Goal: Information Seeking & Learning: Compare options

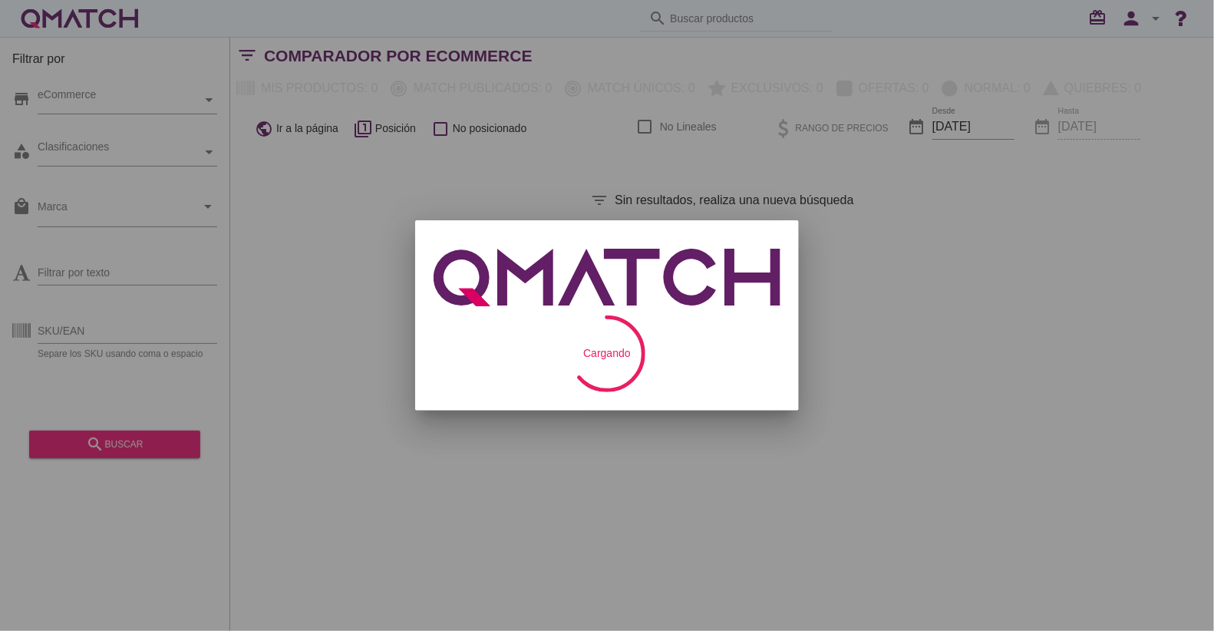
checkbox input "false"
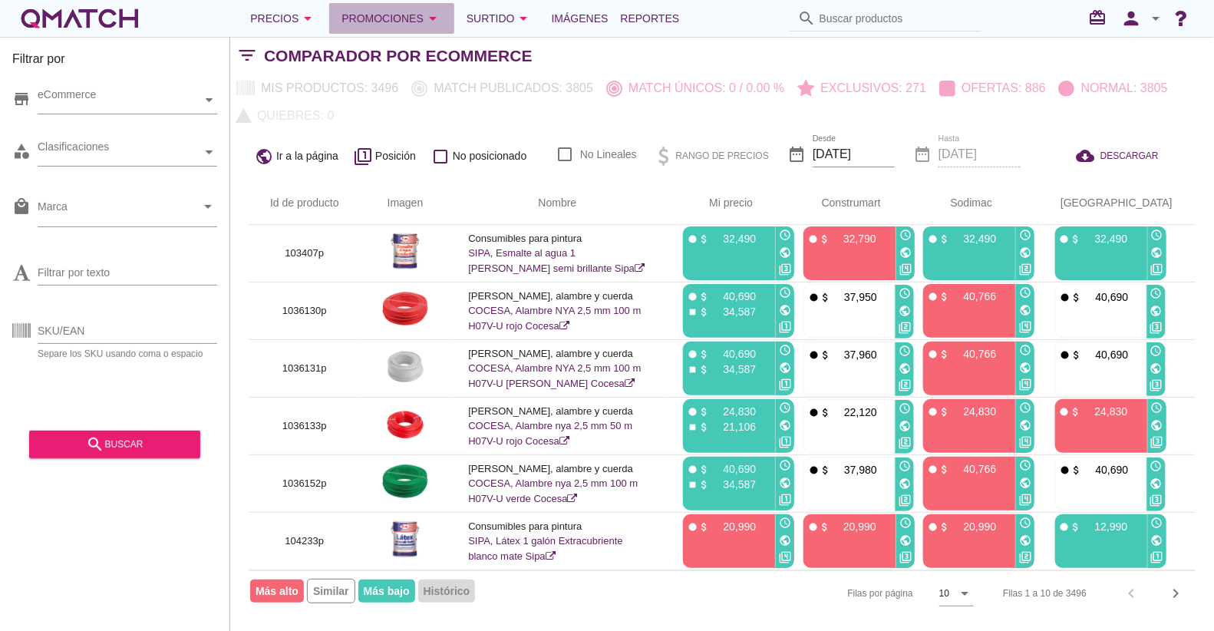
click at [374, 12] on div "Promociones arrow_drop_down" at bounding box center [391, 18] width 100 height 18
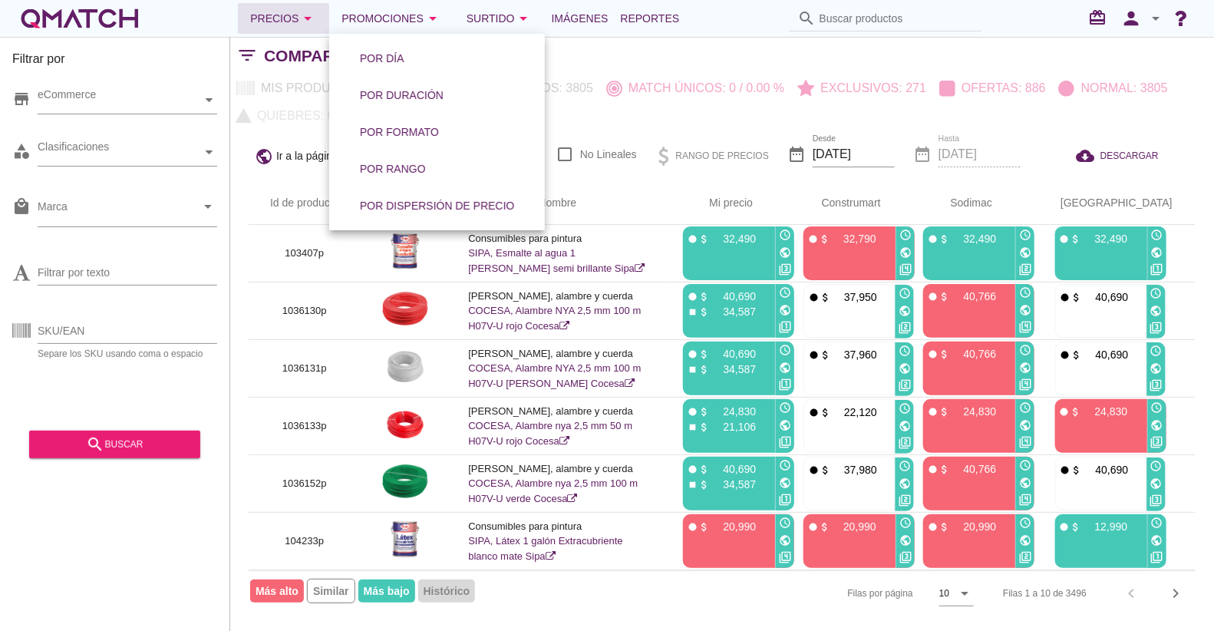
click at [292, 12] on div "Precios arrow_drop_down" at bounding box center [283, 18] width 67 height 18
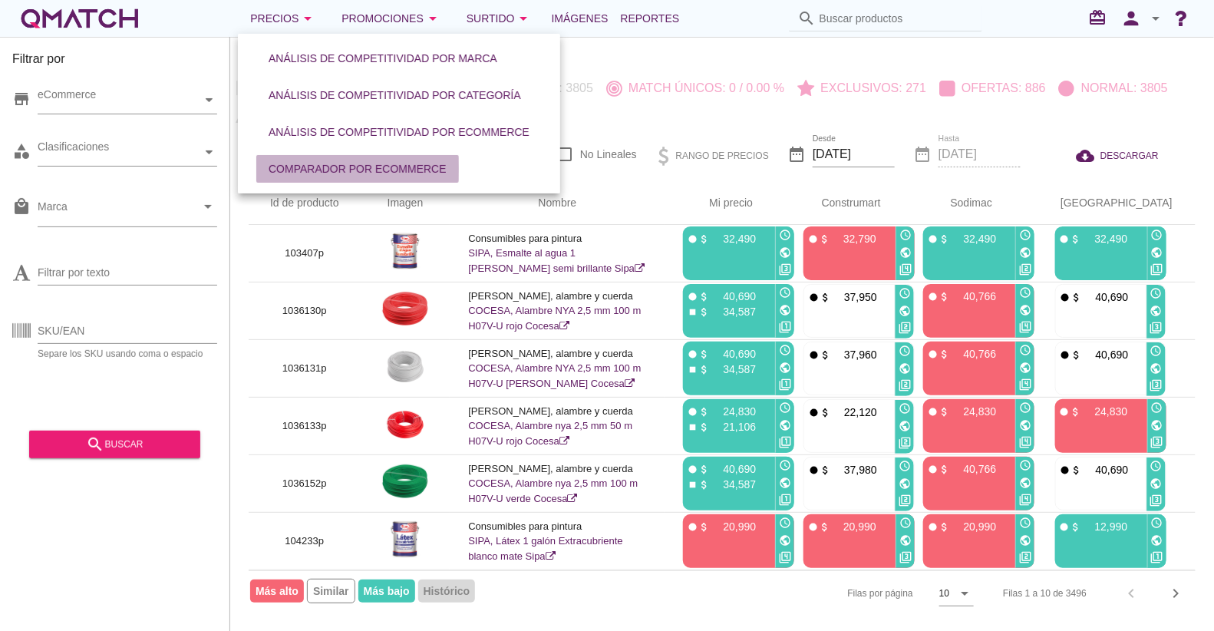
click at [361, 165] on div "Comparador por eCommerce" at bounding box center [357, 169] width 178 height 16
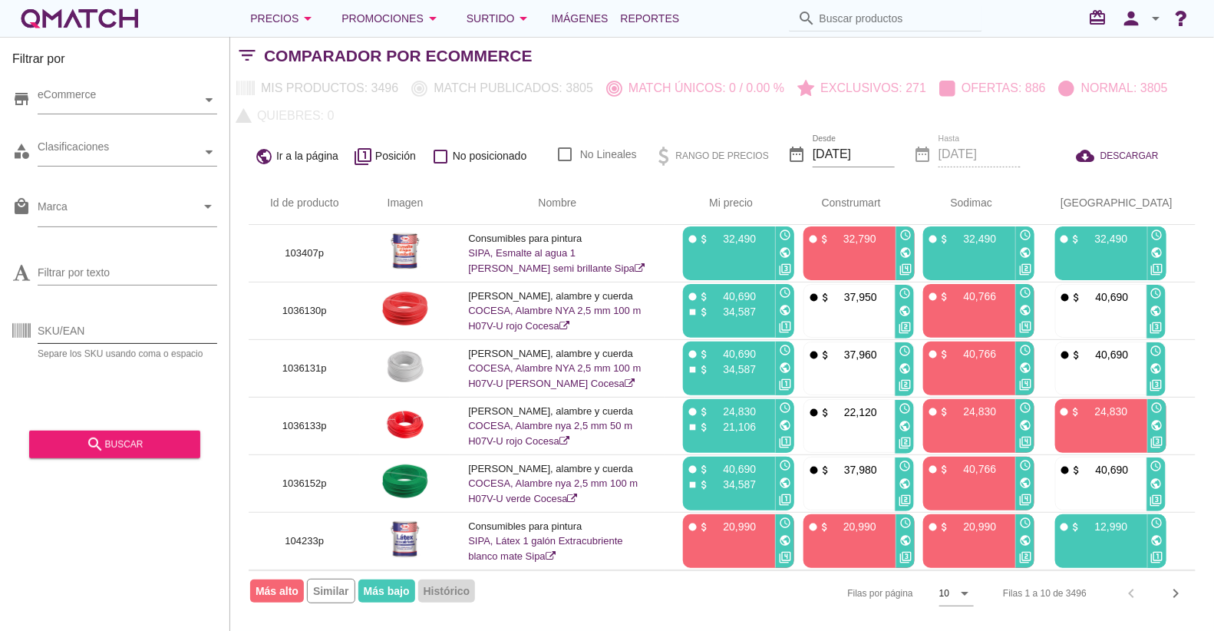
click at [120, 326] on input "SKU/EAN" at bounding box center [128, 330] width 180 height 25
paste input "1305563p 1305565p 1311138p 1305567p 1305568p 1305569p 1305570p 1345265p 1311137…"
type input "1305563p 1305565p 1311138p 1305567p 1305568p 1305569p 1305570p 1345265p 1311137…"
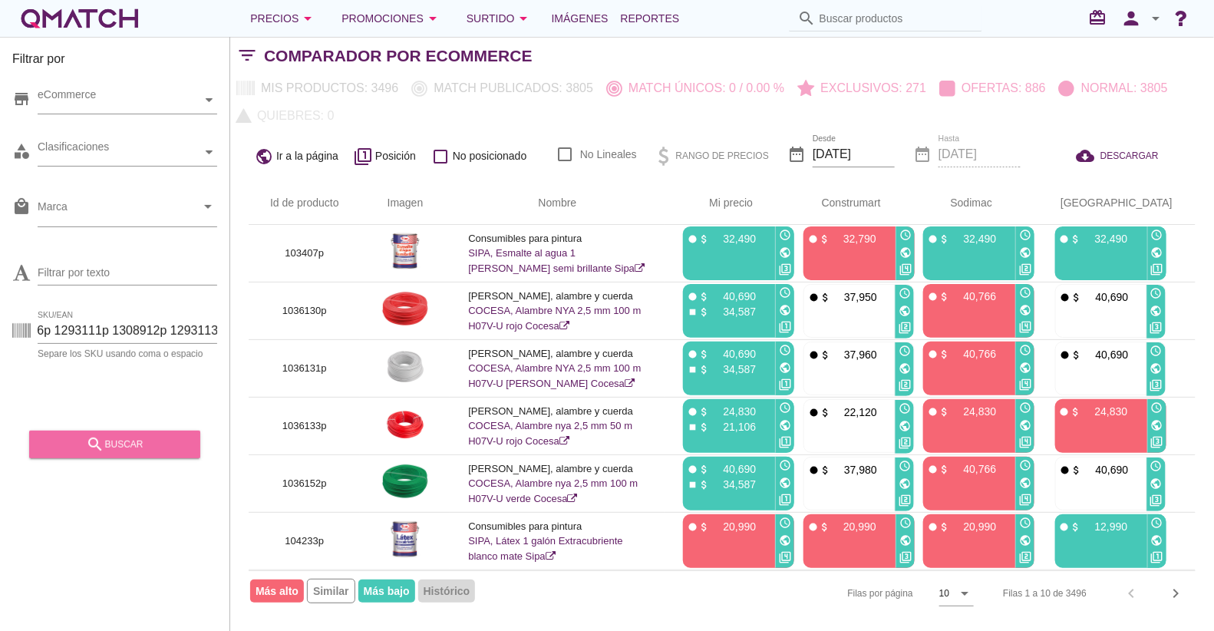
click at [137, 440] on div "search buscar" at bounding box center [114, 444] width 147 height 18
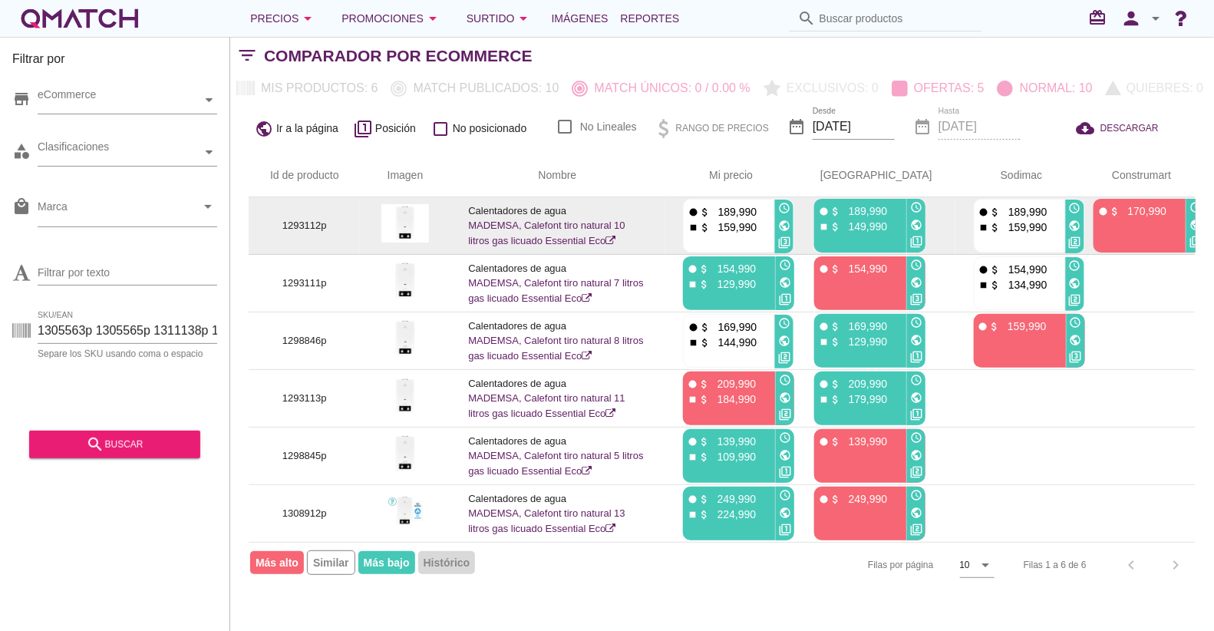
scroll to position [0, 0]
click at [321, 224] on p "1293112p" at bounding box center [304, 225] width 74 height 15
click at [306, 224] on p "1293112p" at bounding box center [304, 225] width 74 height 15
copy p "1293112p"
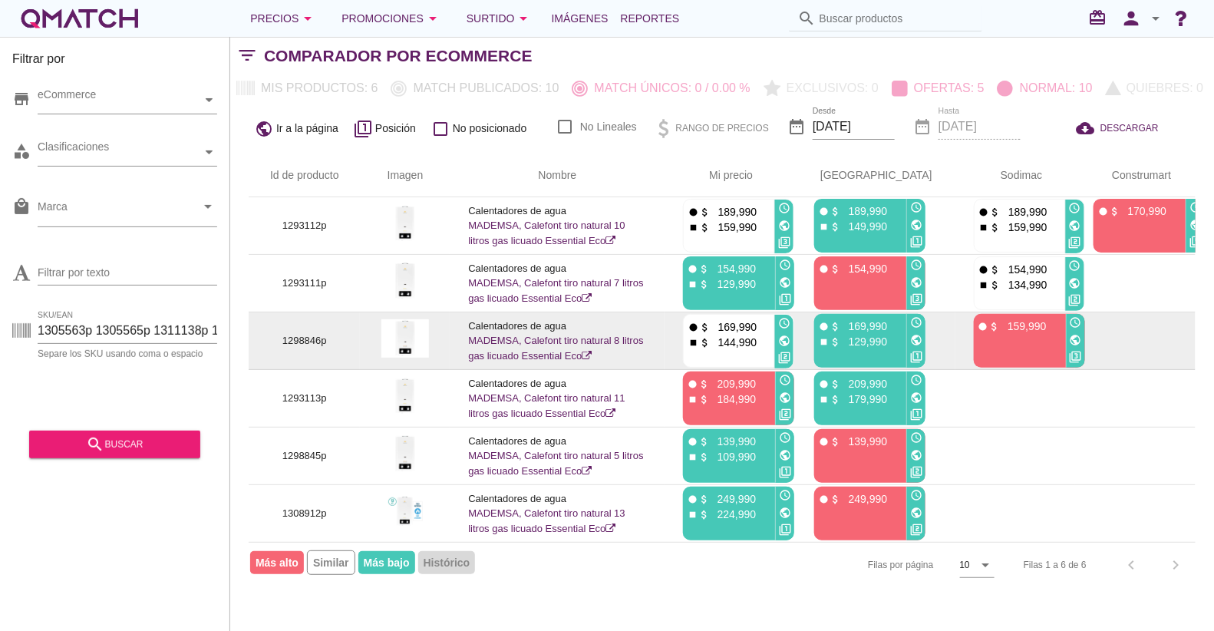
click at [295, 338] on p "1298846p" at bounding box center [304, 340] width 74 height 15
copy p "1298846p"
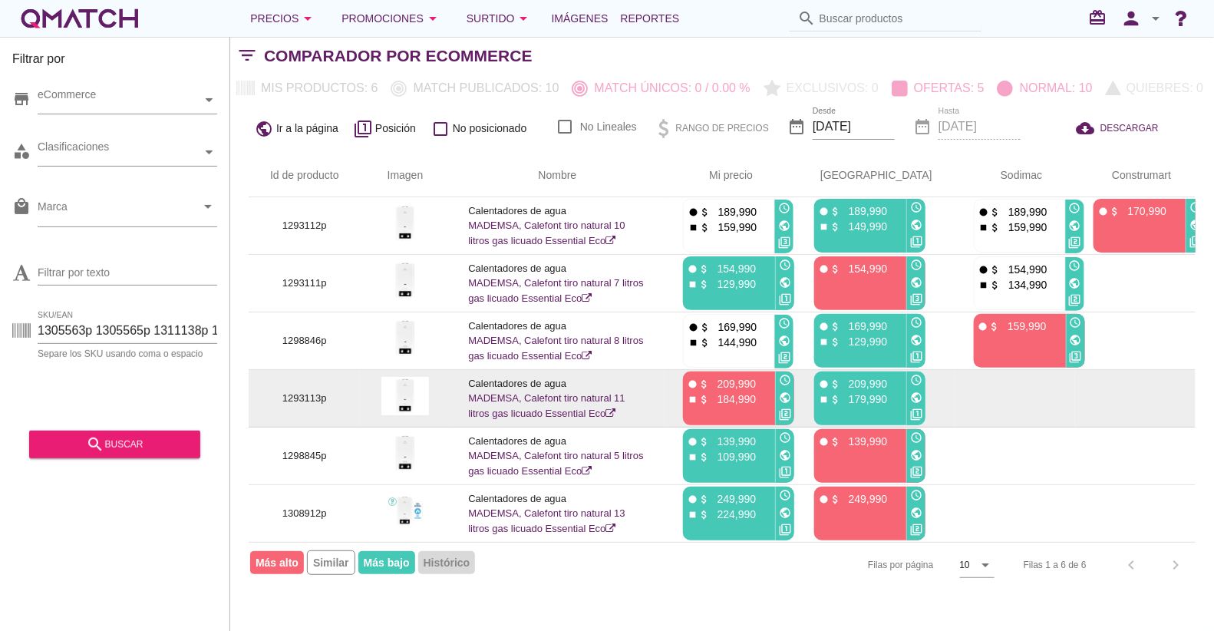
click at [308, 396] on p "1293113p" at bounding box center [304, 397] width 74 height 15
copy p "1293113p"
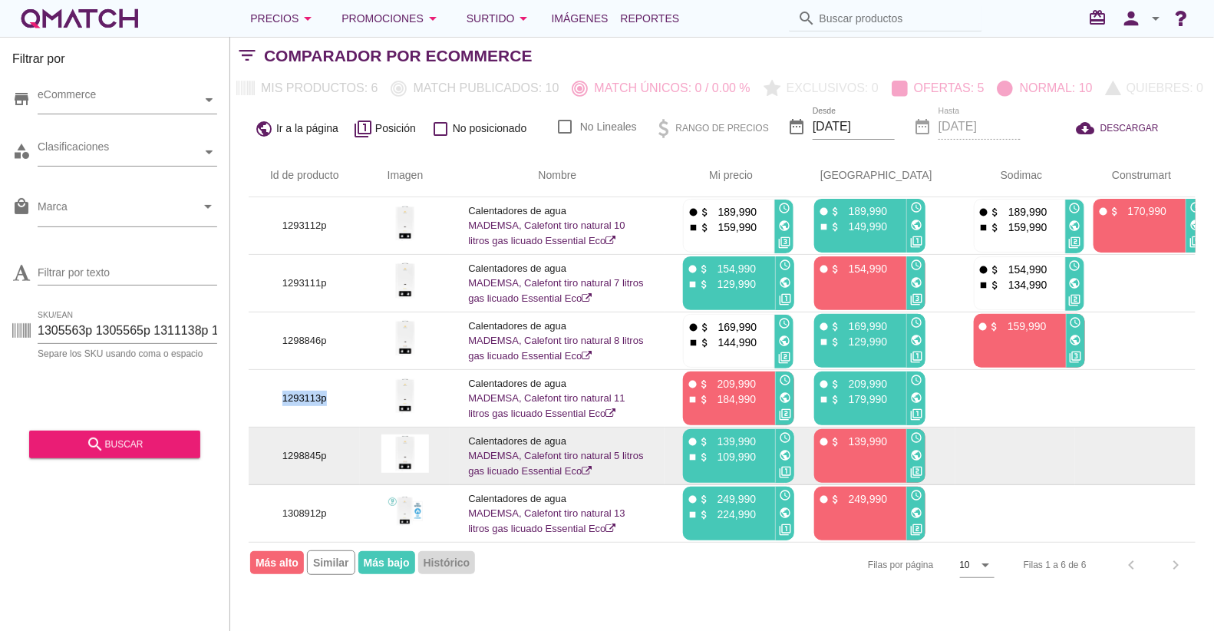
scroll to position [12, 0]
click at [298, 448] on p "1298845p" at bounding box center [304, 455] width 74 height 15
copy p "1298845p"
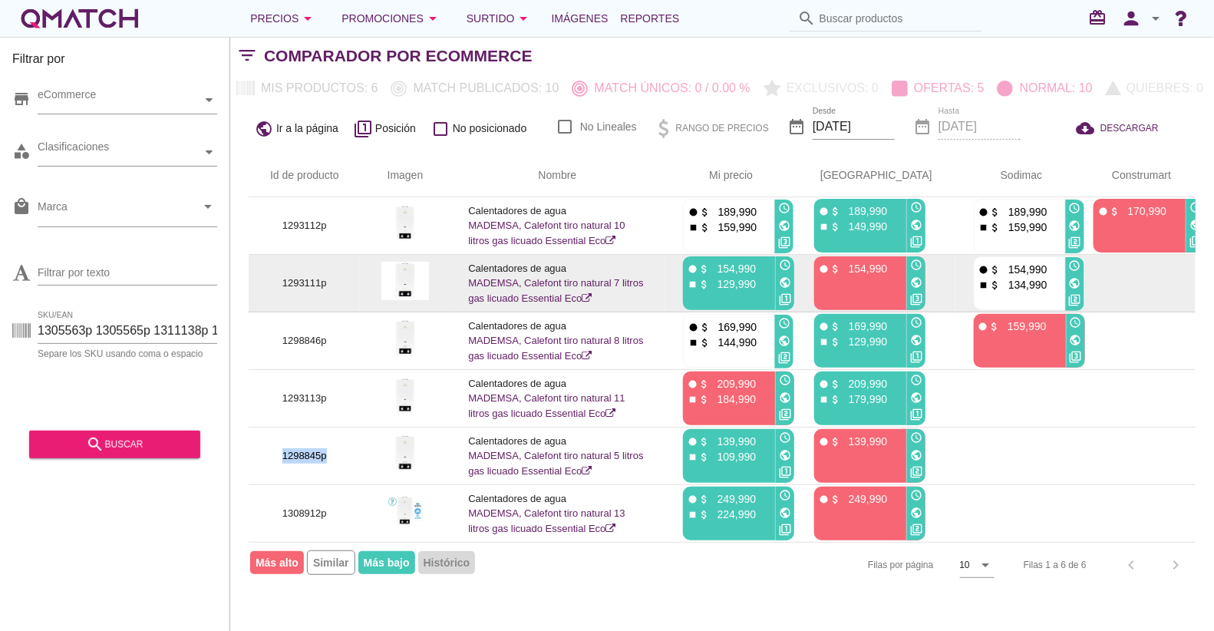
scroll to position [0, 0]
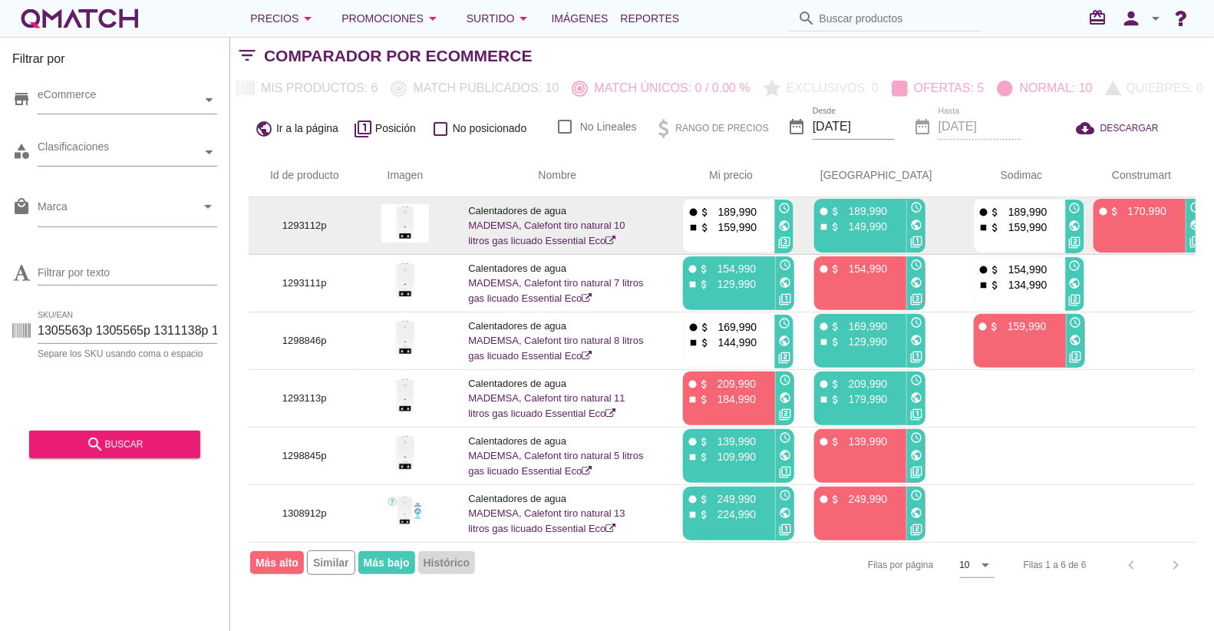
click at [311, 224] on p "1293112p" at bounding box center [304, 225] width 74 height 15
copy p "1293112p"
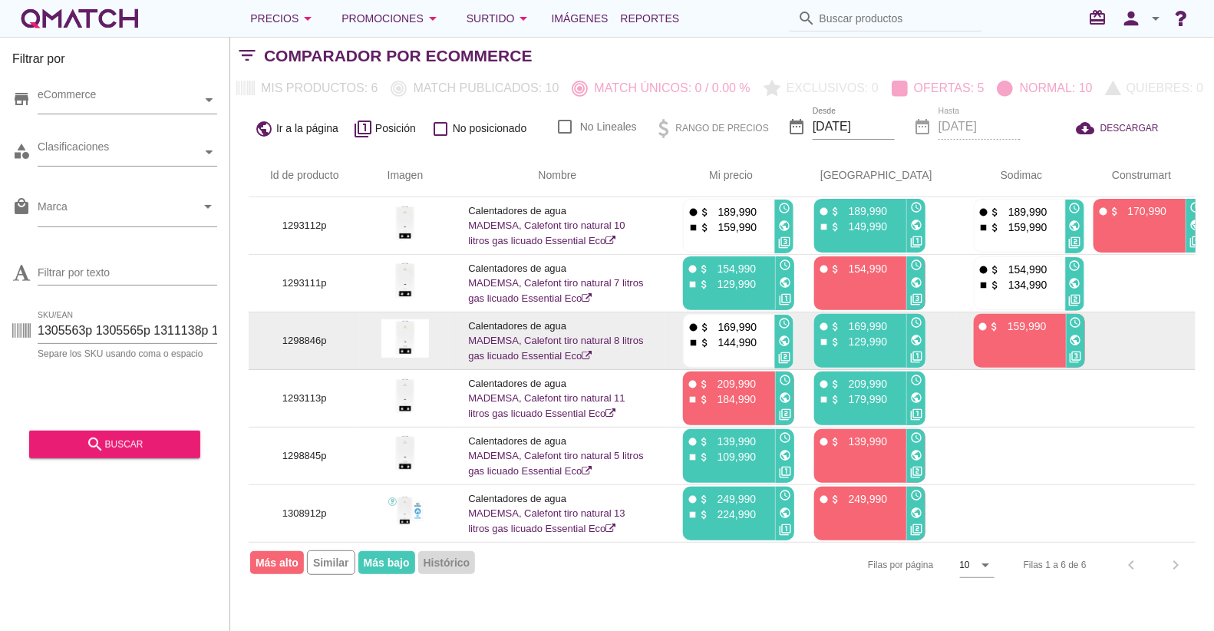
click at [303, 339] on p "1298846p" at bounding box center [304, 340] width 74 height 15
copy p "1298846p"
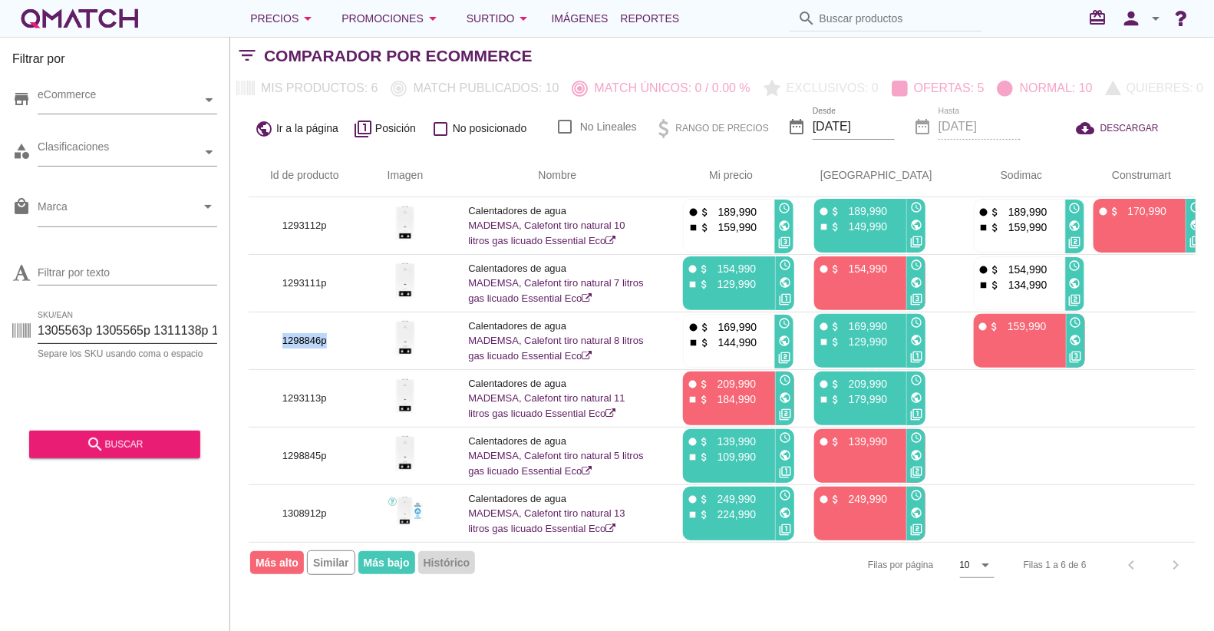
click at [155, 337] on input "1305563p 1305565p 1311138p 1305567p 1305568p 1305569p 1305570p 1345265p 1311137…" at bounding box center [128, 330] width 180 height 25
paste input "1319713p 1415220p 1351196p 1433238p 1433237p 1415226p 1415229p 1415231p 1415230…"
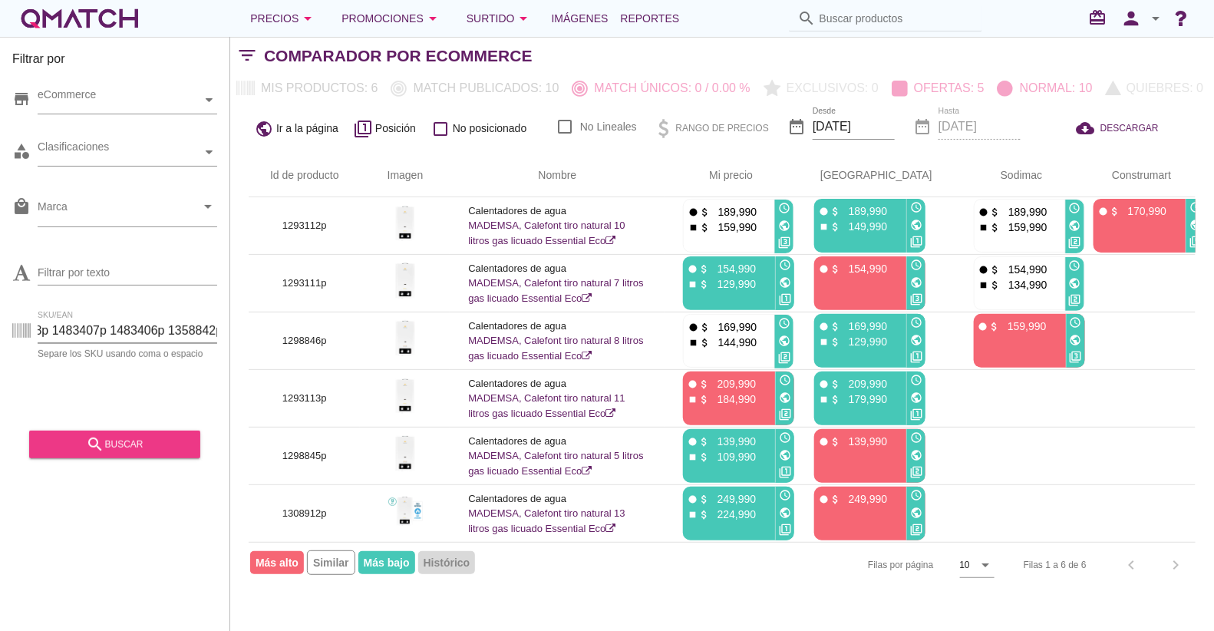
type input "1319713p 1415220p 1351196p 1433238p 1433237p 1415226p 1415229p 1415231p 1415230…"
click at [144, 446] on div "search buscar" at bounding box center [114, 444] width 147 height 18
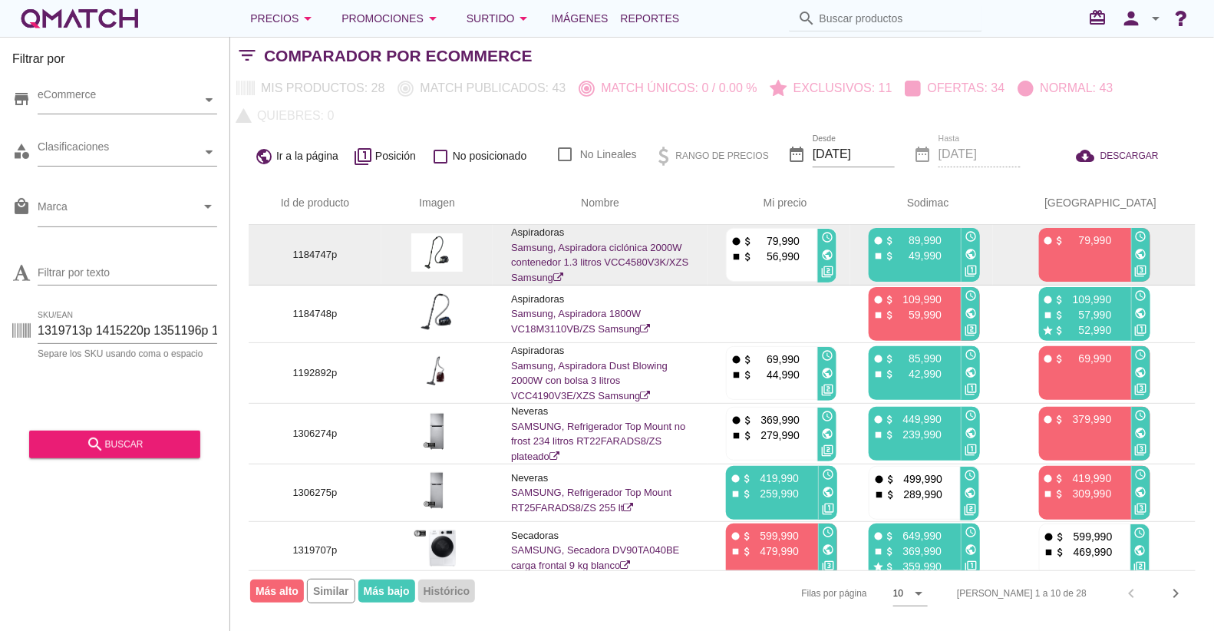
click at [311, 251] on p "1184747p" at bounding box center [315, 254] width 96 height 15
copy p "1184747p"
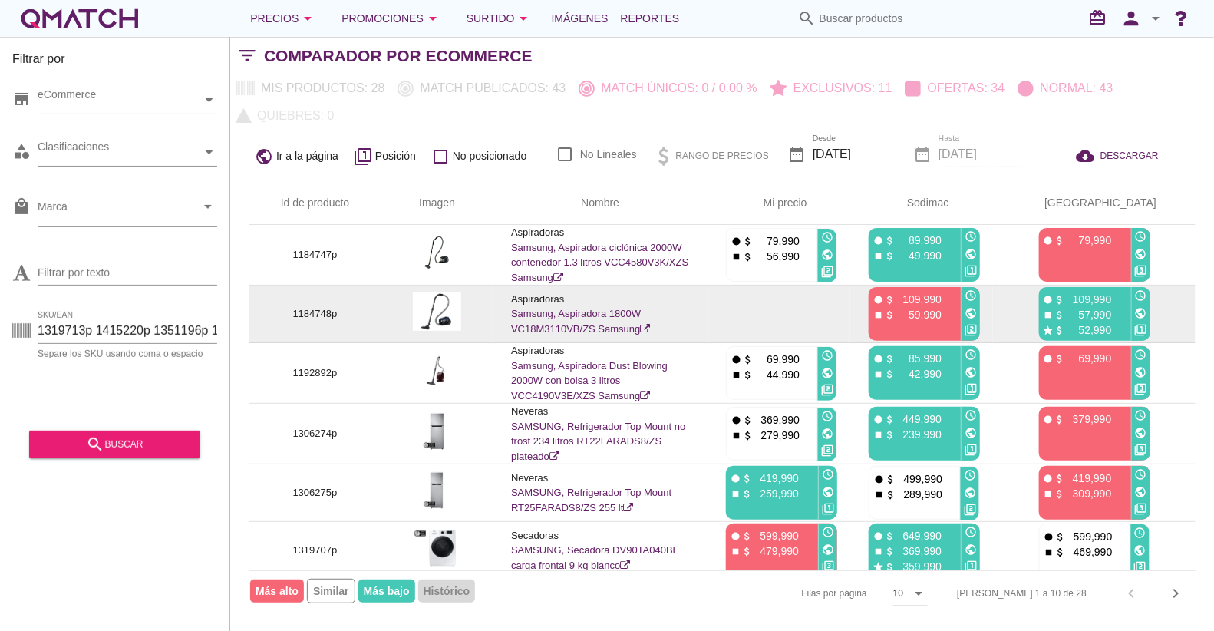
click at [302, 311] on p "1184748p" at bounding box center [315, 313] width 96 height 15
copy p "1184748p"
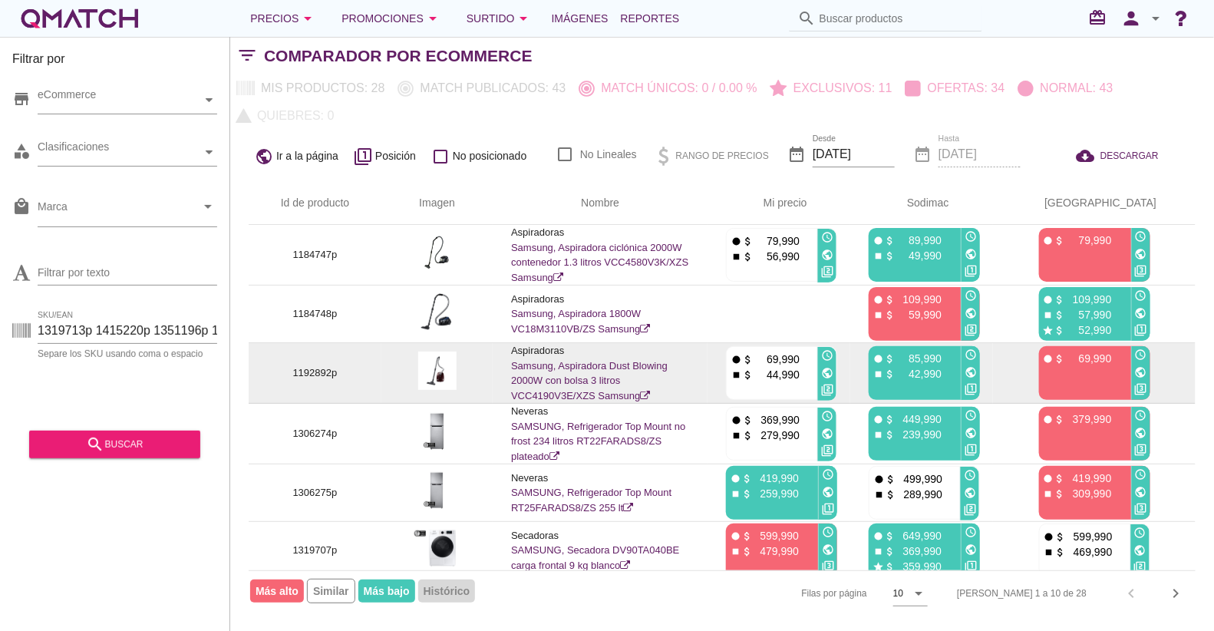
click at [309, 371] on p "1192892p" at bounding box center [315, 372] width 96 height 15
copy p "1192892p"
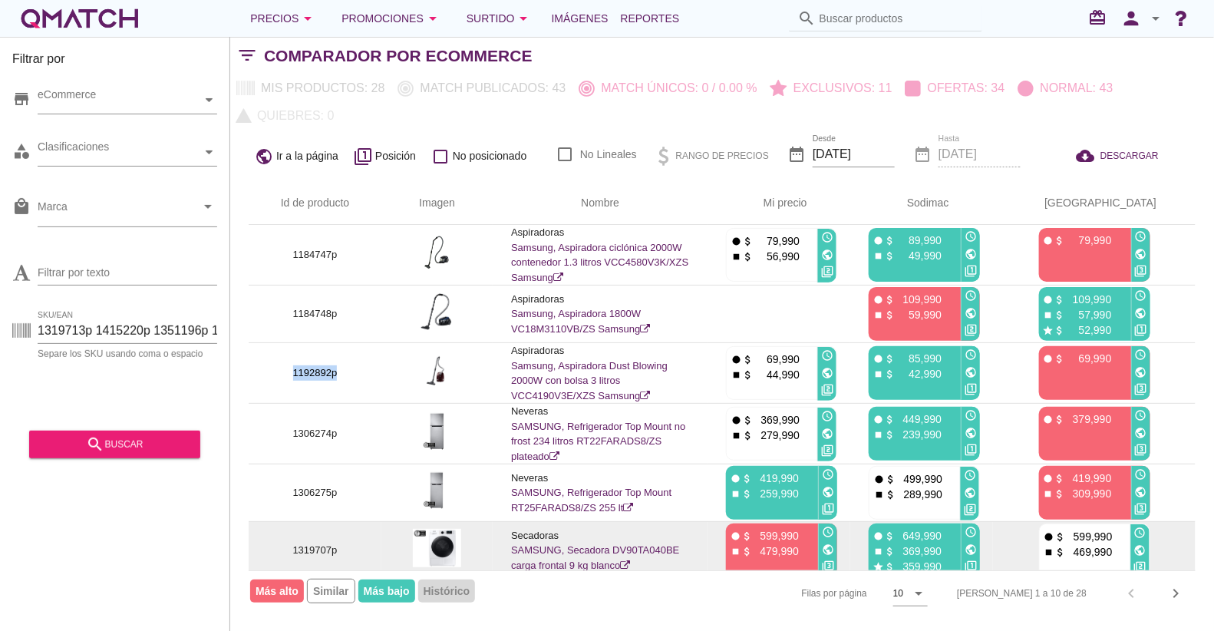
scroll to position [95, 0]
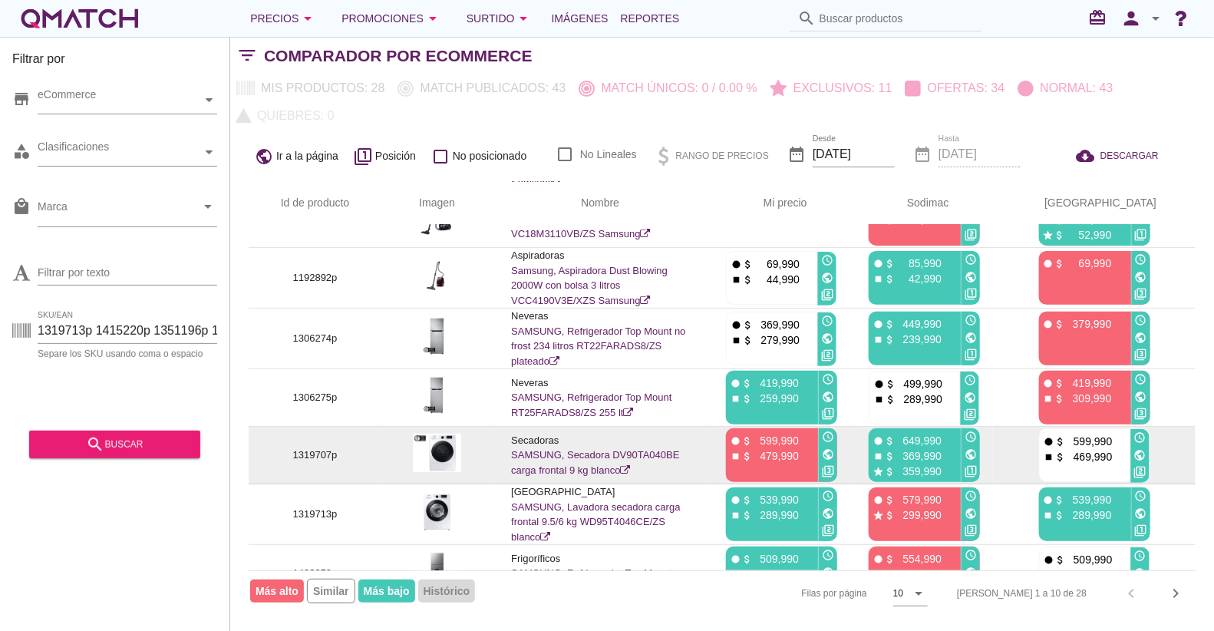
click at [318, 449] on p "1319707p" at bounding box center [315, 454] width 96 height 15
copy p "1319707p"
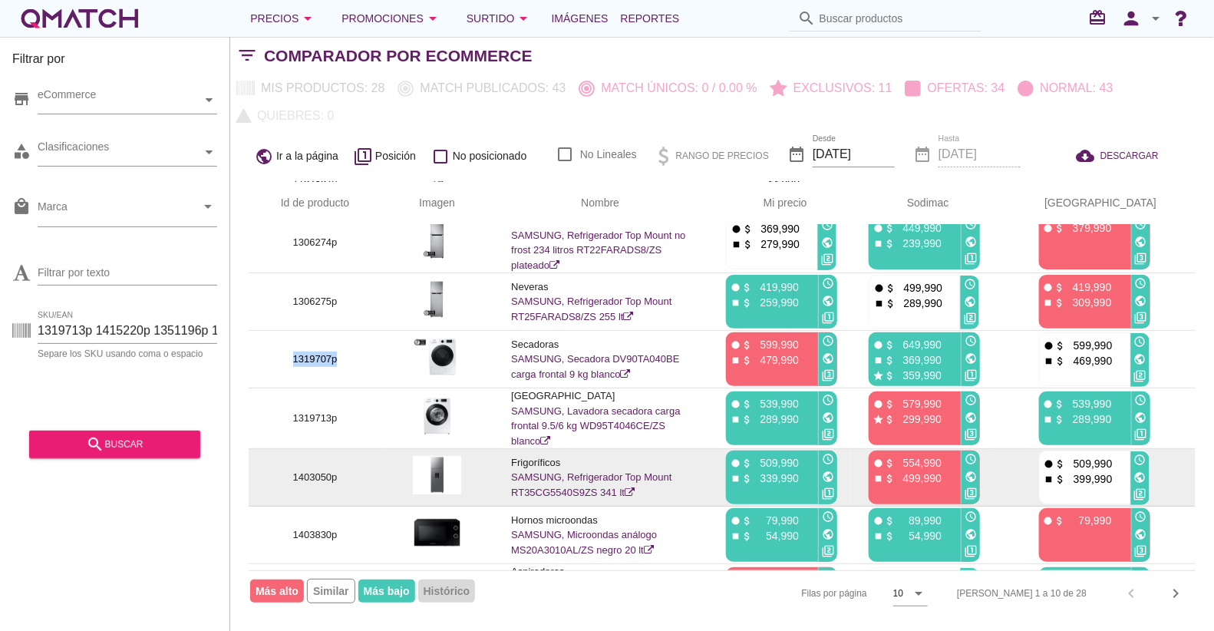
scroll to position [242, 0]
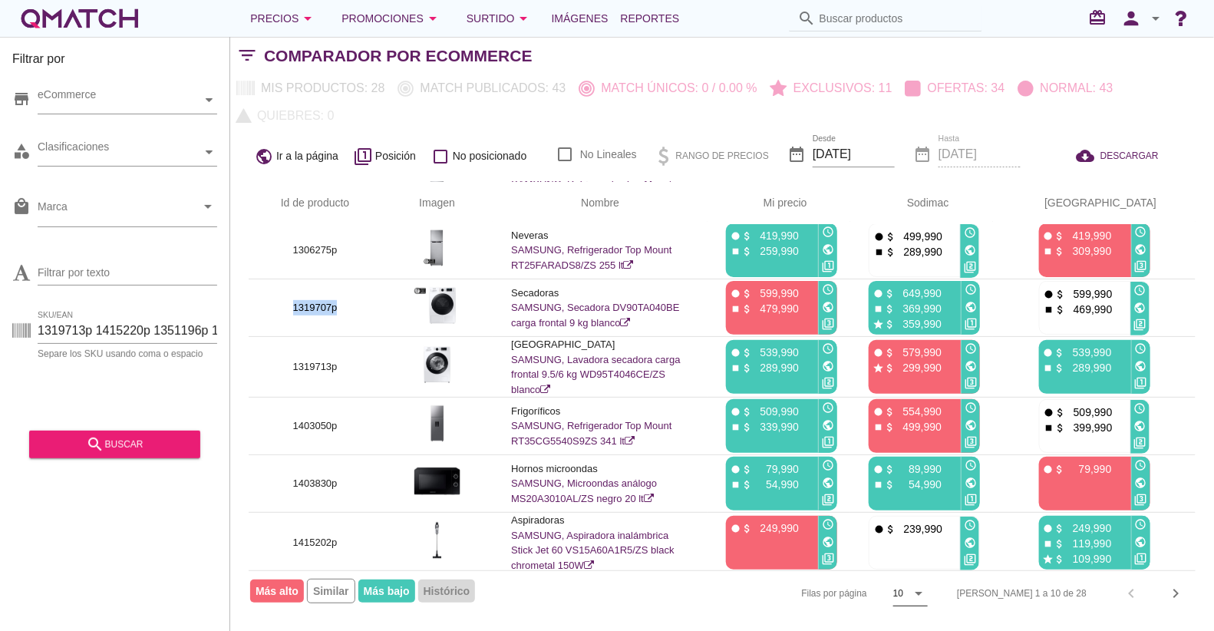
click at [927, 591] on icon "arrow_drop_down" at bounding box center [918, 593] width 18 height 18
click at [963, 595] on div "50" at bounding box center [966, 597] width 33 height 18
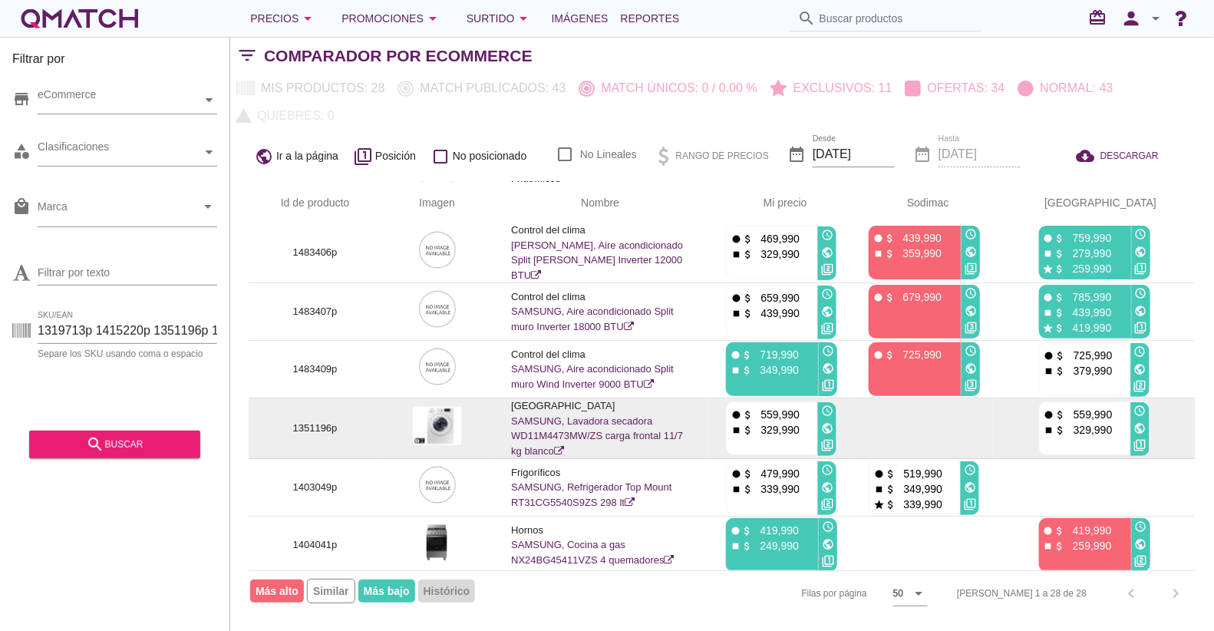
scroll to position [863, 0]
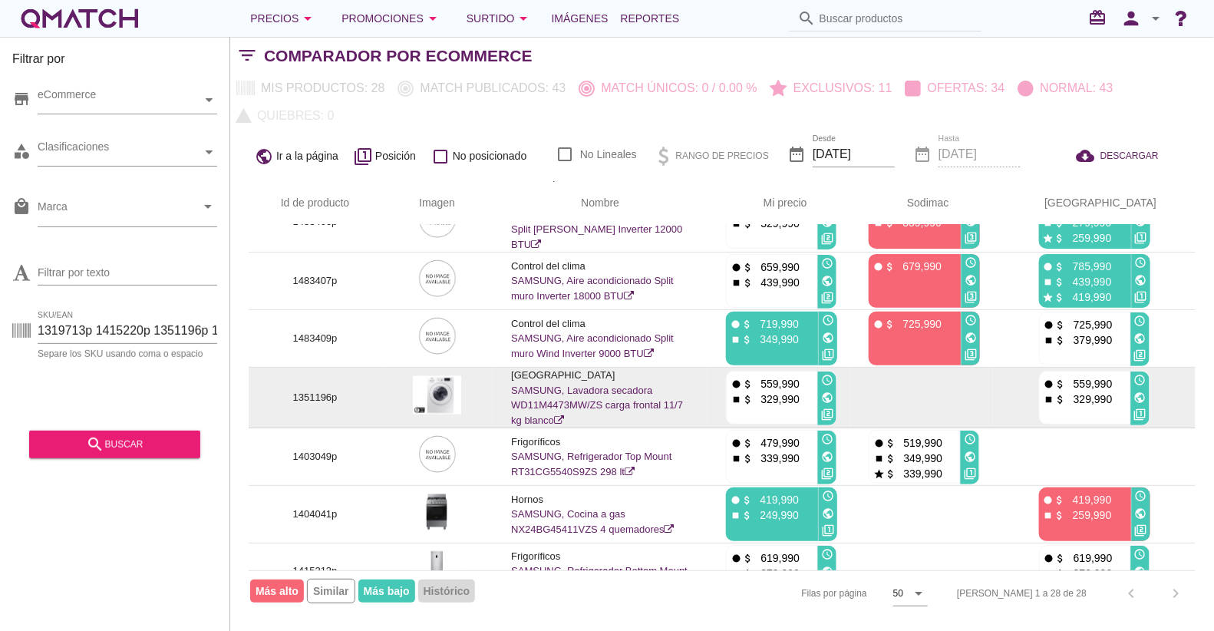
click at [315, 390] on p "1351196p" at bounding box center [315, 397] width 96 height 15
click at [318, 390] on p "1351196p" at bounding box center [315, 397] width 96 height 15
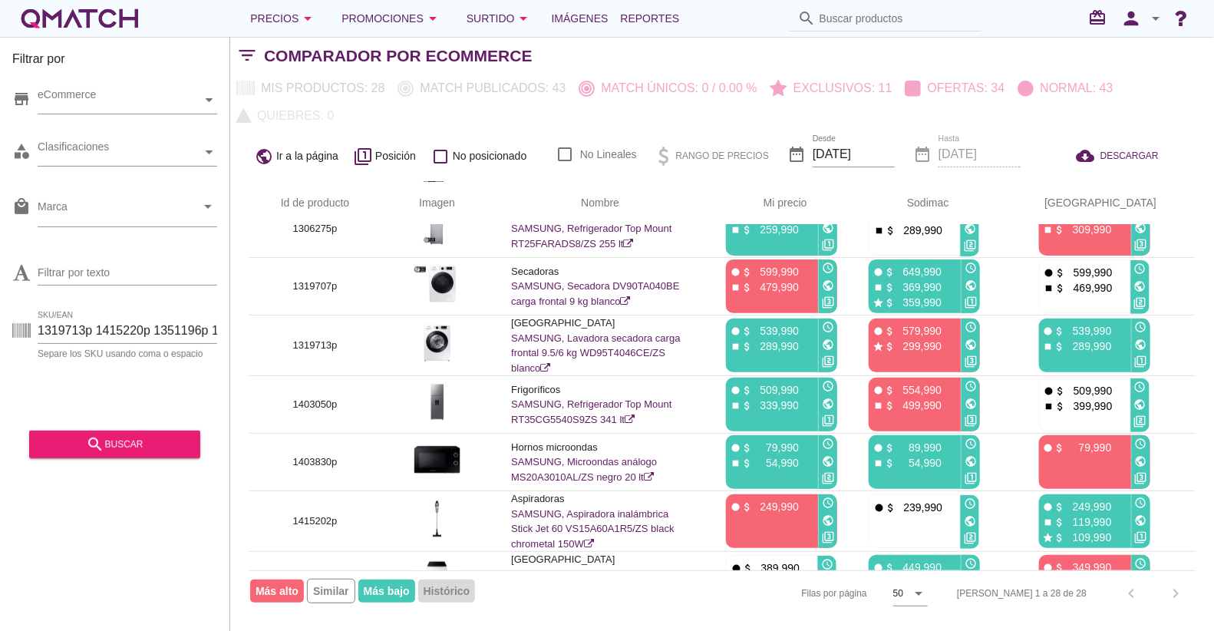
scroll to position [245, 0]
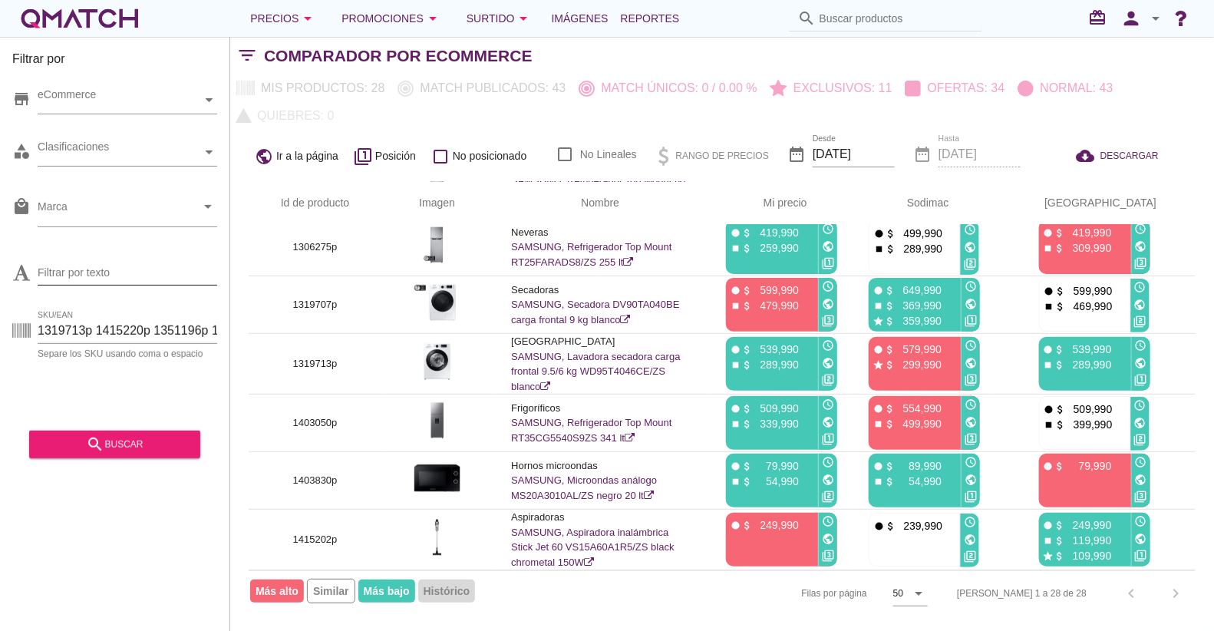
click at [65, 260] on input "Filtrar por texto" at bounding box center [128, 272] width 180 height 25
type input "w"
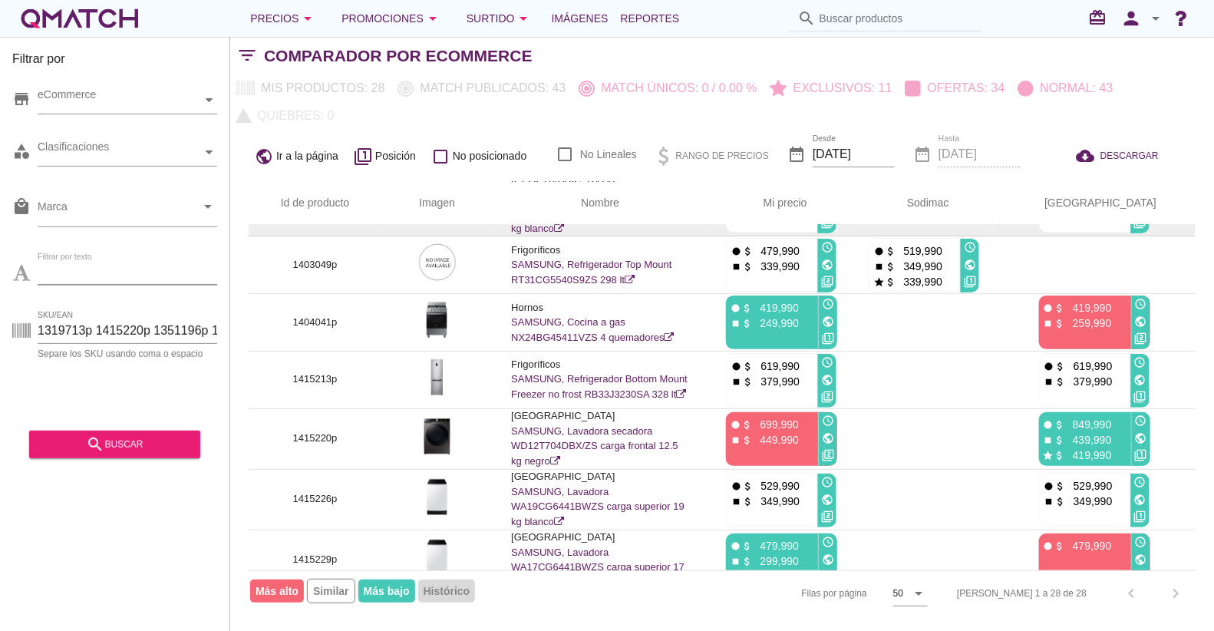
scroll to position [1151, 0]
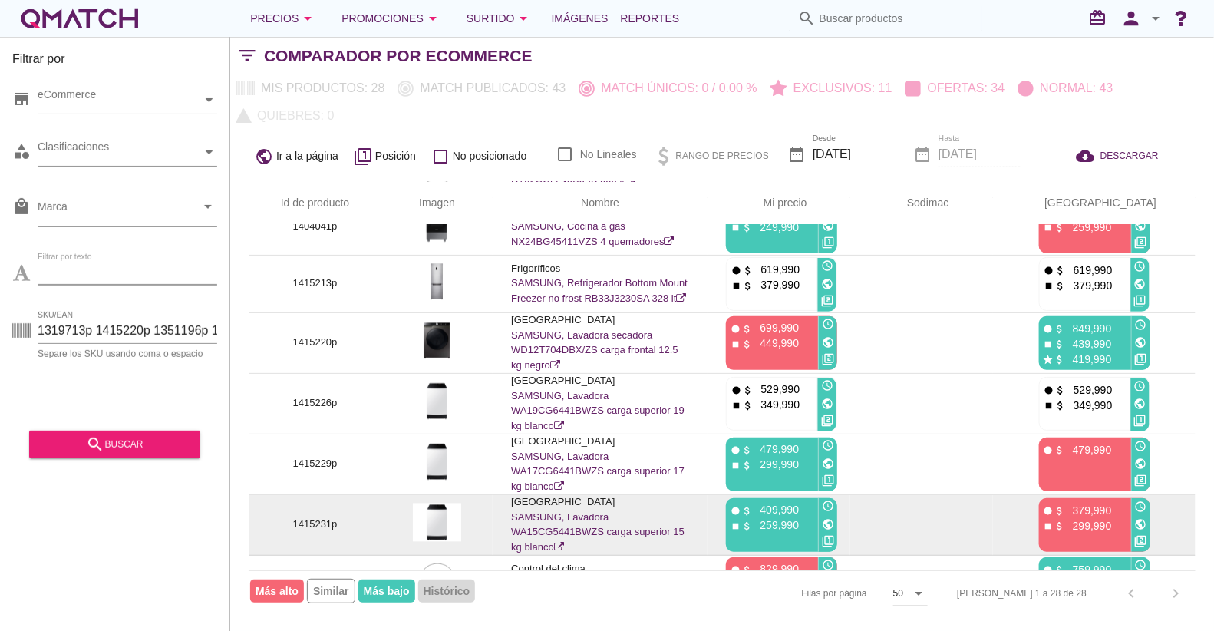
click at [307, 517] on p "1415231p" at bounding box center [315, 524] width 96 height 15
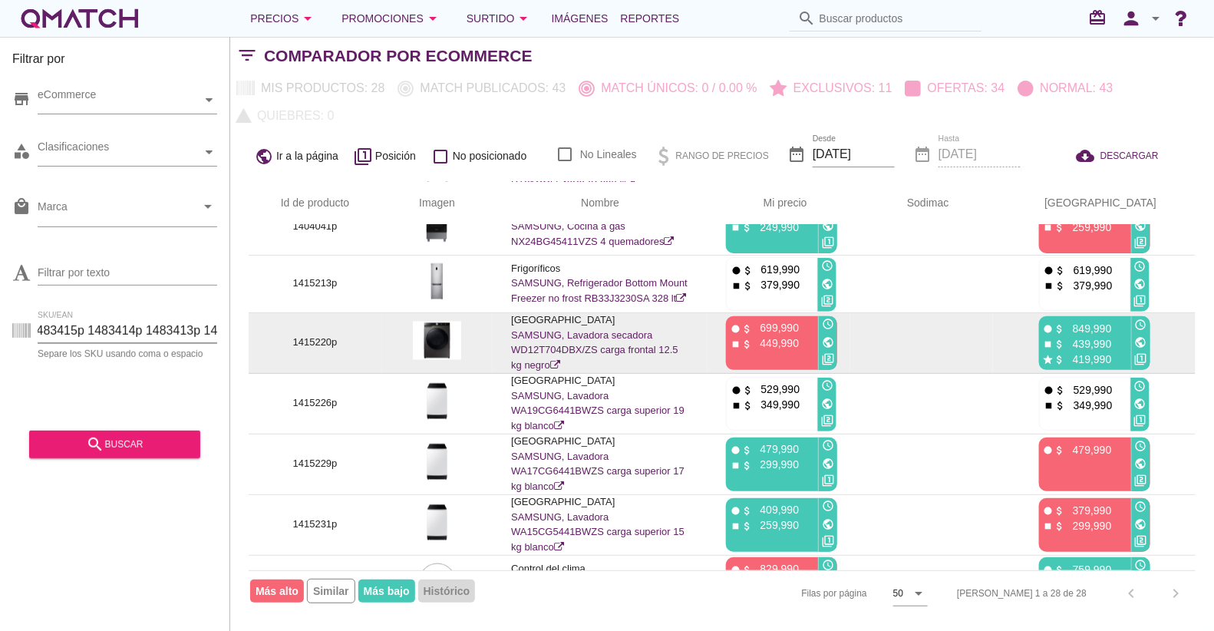
scroll to position [0, 2248]
drag, startPoint x: 143, startPoint y: 329, endPoint x: 365, endPoint y: 328, distance: 221.7
click at [365, 328] on div "Filtrar por store eCommerce category Clasificaciones local_mall Marca arrow_dro…" at bounding box center [721, 334] width 983 height 594
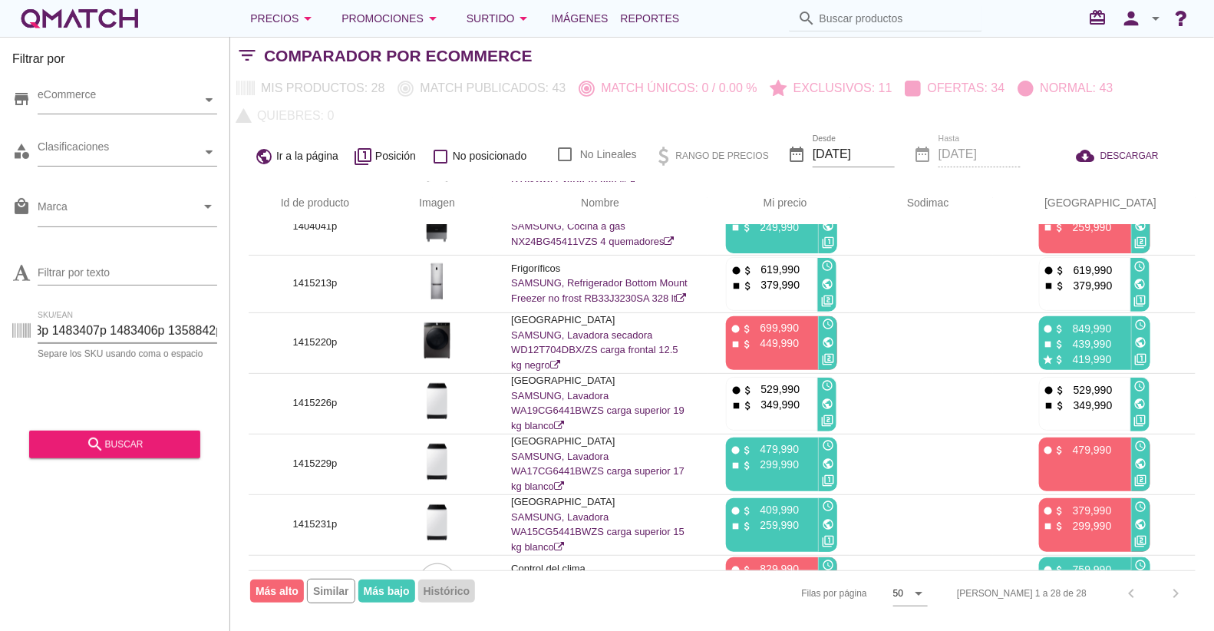
click at [213, 331] on input "1319713p 1415220p 1351196p 1433238p 1433237p 1415226p 1415229p 1415231p 1415230…" at bounding box center [128, 330] width 180 height 25
type input "1319713p 1415220p 1351196p 1433238p 1433237p 1415226p 1415229p 1415231p 1415230…"
click at [126, 443] on div "search buscar" at bounding box center [114, 444] width 147 height 18
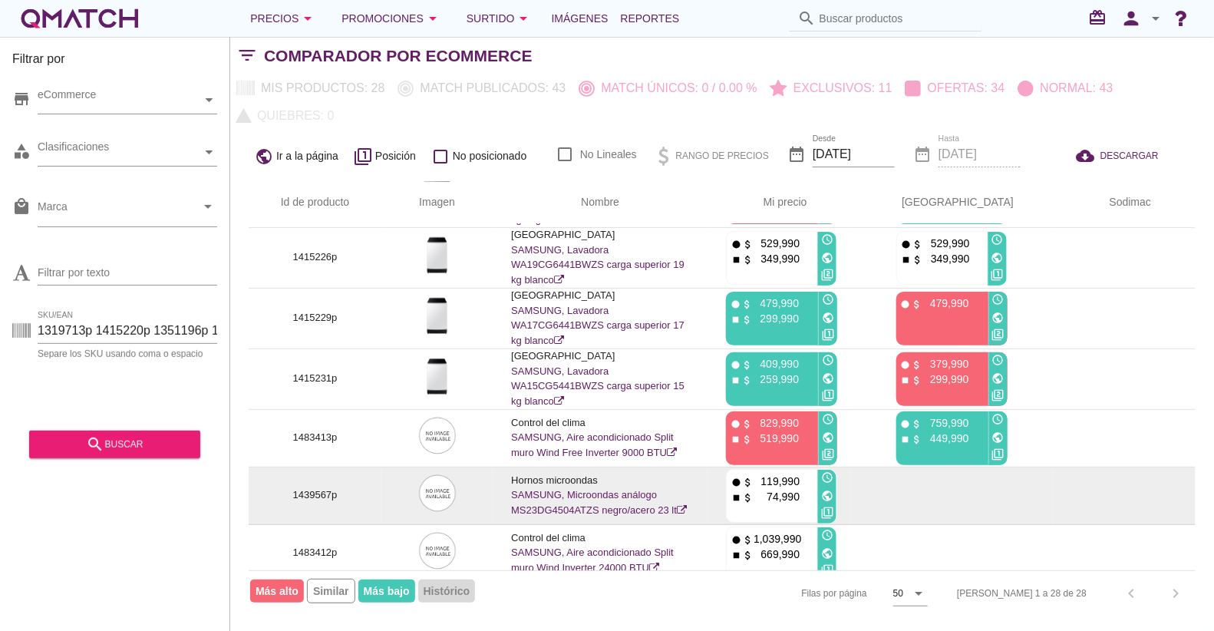
scroll to position [1300, 0]
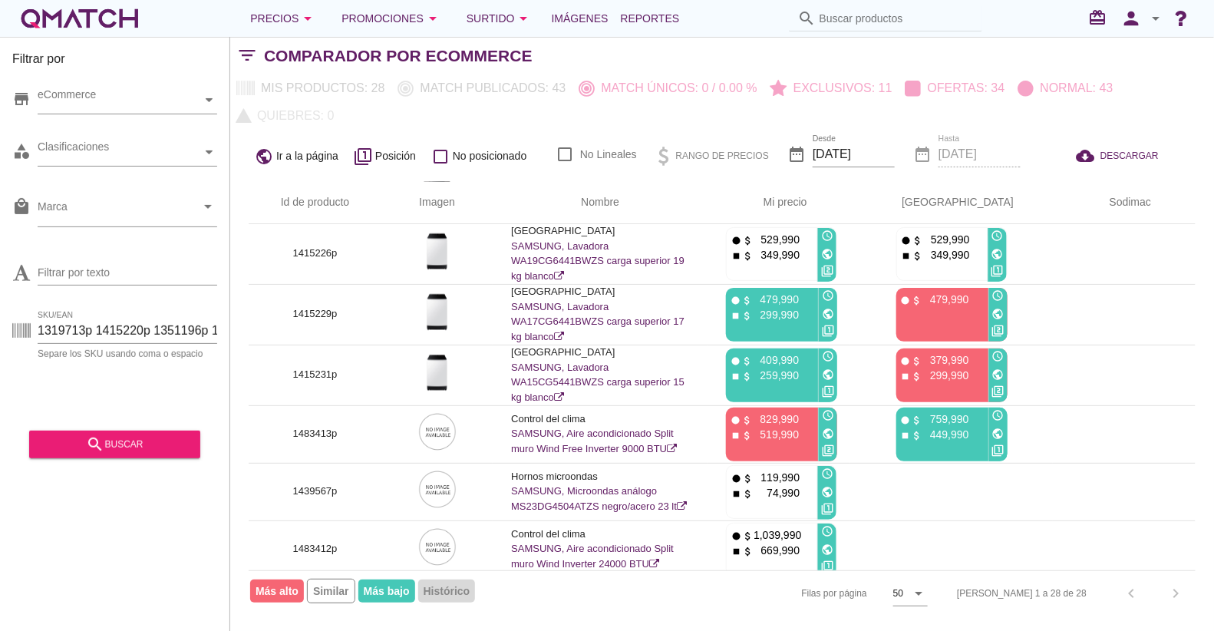
click at [100, 313] on div "SKU/EAN 1319713p 1415220p 1351196p 1433238p 1433237p 1415226p 1415229p 1415231p…" at bounding box center [114, 333] width 205 height 49
click at [97, 328] on input "1319713p 1415220p 1351196p 1433238p 1433237p 1415226p 1415229p 1415231p 1415230…" at bounding box center [128, 330] width 180 height 25
paste input "1319707"
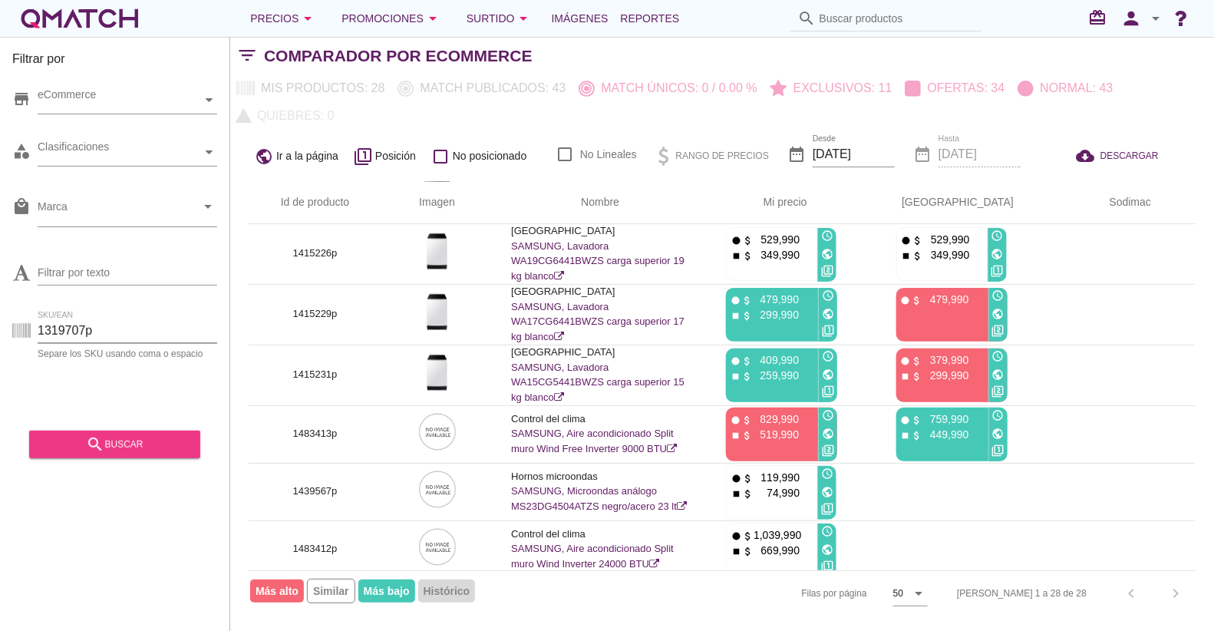
click at [107, 434] on button "search buscar" at bounding box center [114, 444] width 171 height 28
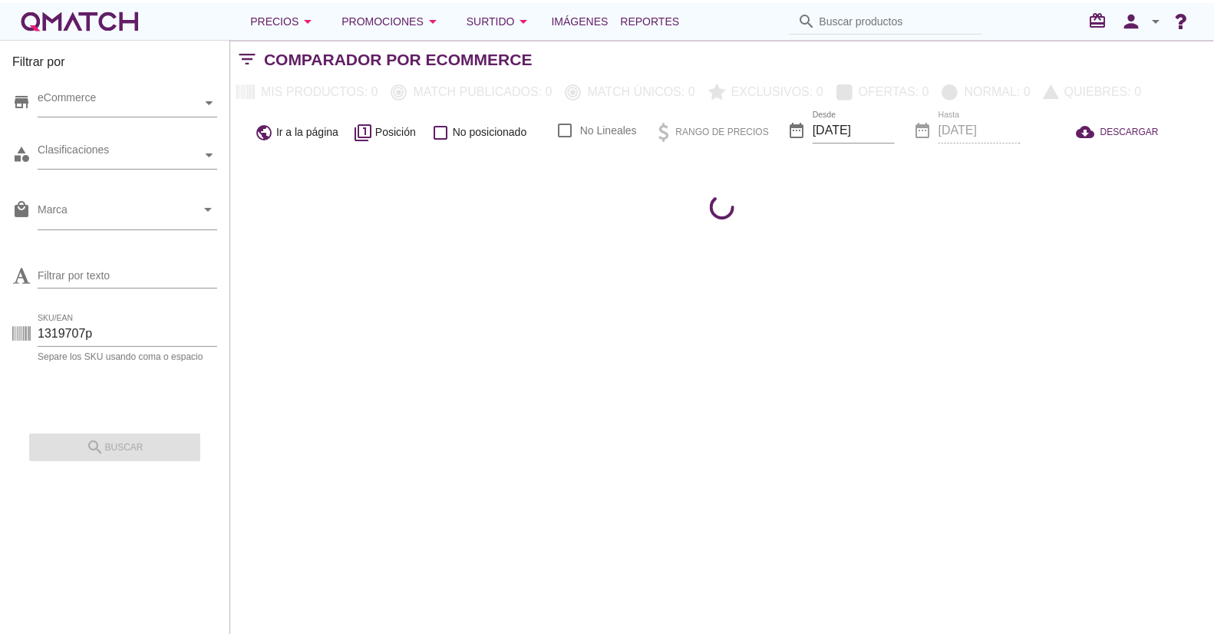
scroll to position [0, 0]
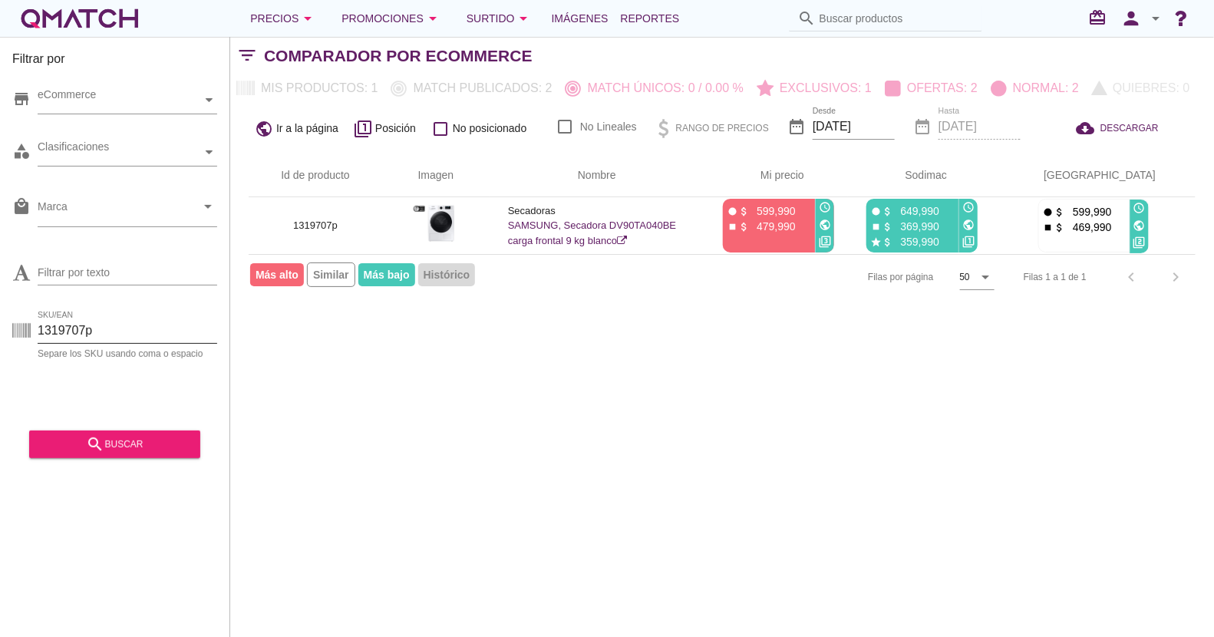
click at [65, 331] on input "1319707p" at bounding box center [128, 330] width 180 height 25
paste input "403050"
type input "1403050p"
click at [99, 433] on button "search buscar" at bounding box center [114, 444] width 171 height 28
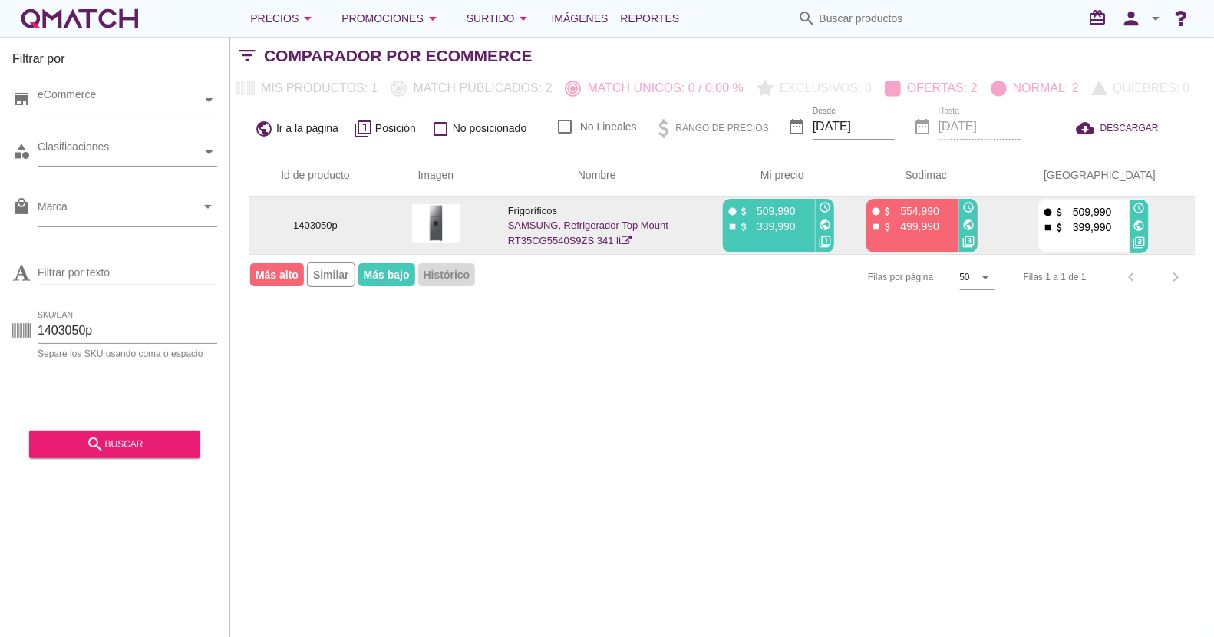
drag, startPoint x: 529, startPoint y: 241, endPoint x: 614, endPoint y: 246, distance: 85.3
click at [614, 246] on td "Frigoríficos SAMSUNG, Refrigerador Top Mount RT35CG5540S9ZS 341 lt" at bounding box center [596, 225] width 215 height 57
